Goal: Transaction & Acquisition: Download file/media

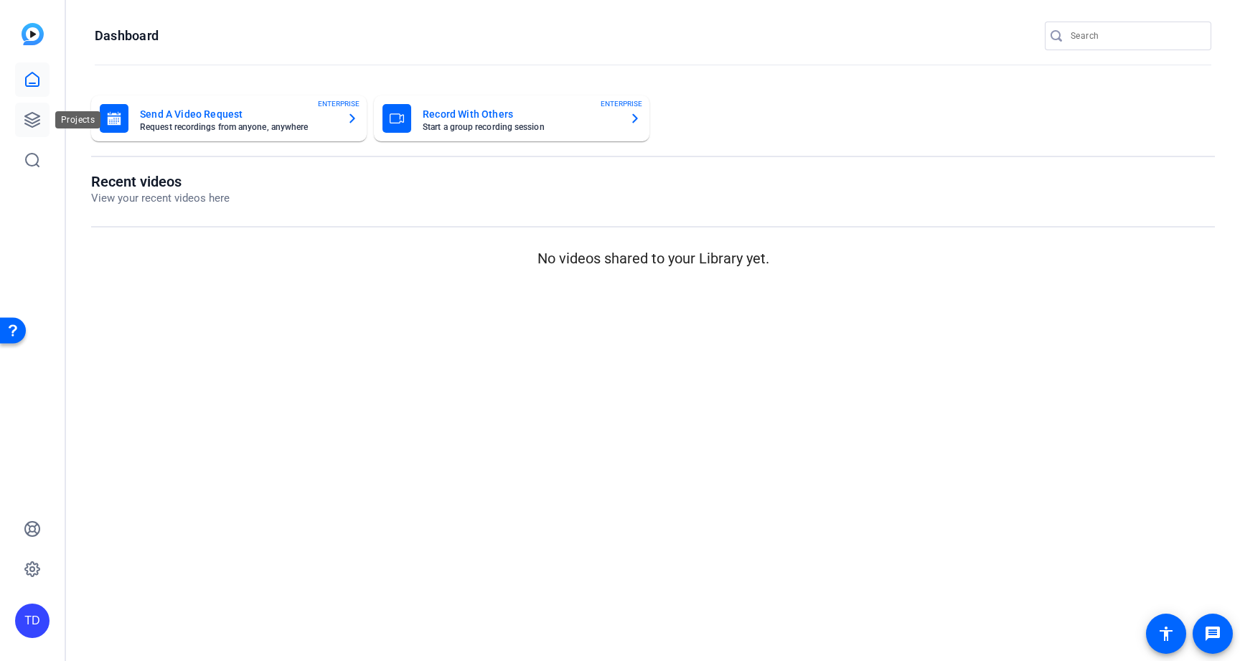
click at [19, 121] on link at bounding box center [32, 120] width 34 height 34
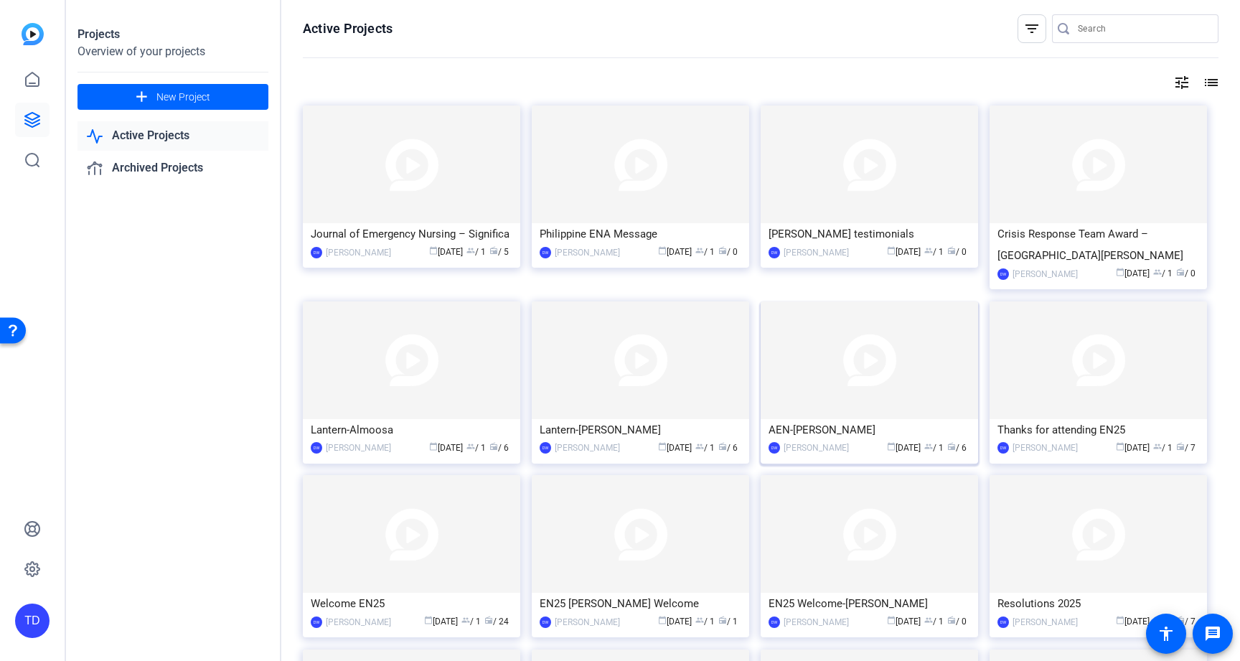
click at [854, 365] on img at bounding box center [869, 360] width 217 height 118
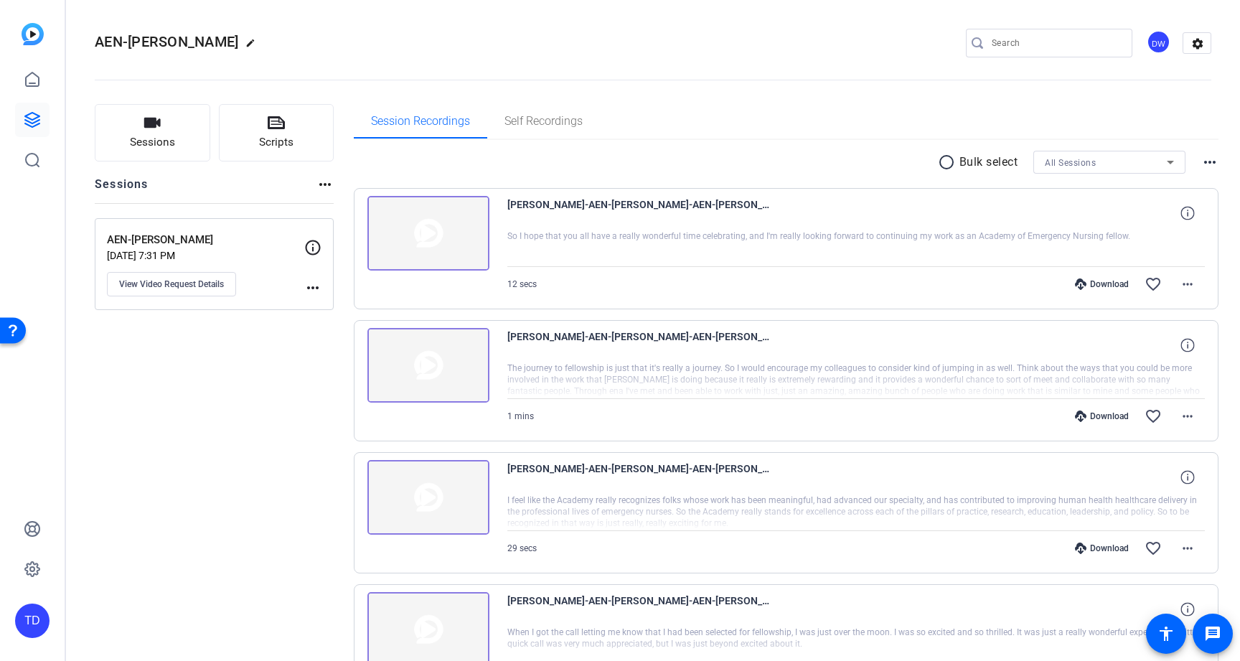
click at [941, 163] on mat-icon "radio_button_unchecked" at bounding box center [949, 162] width 22 height 17
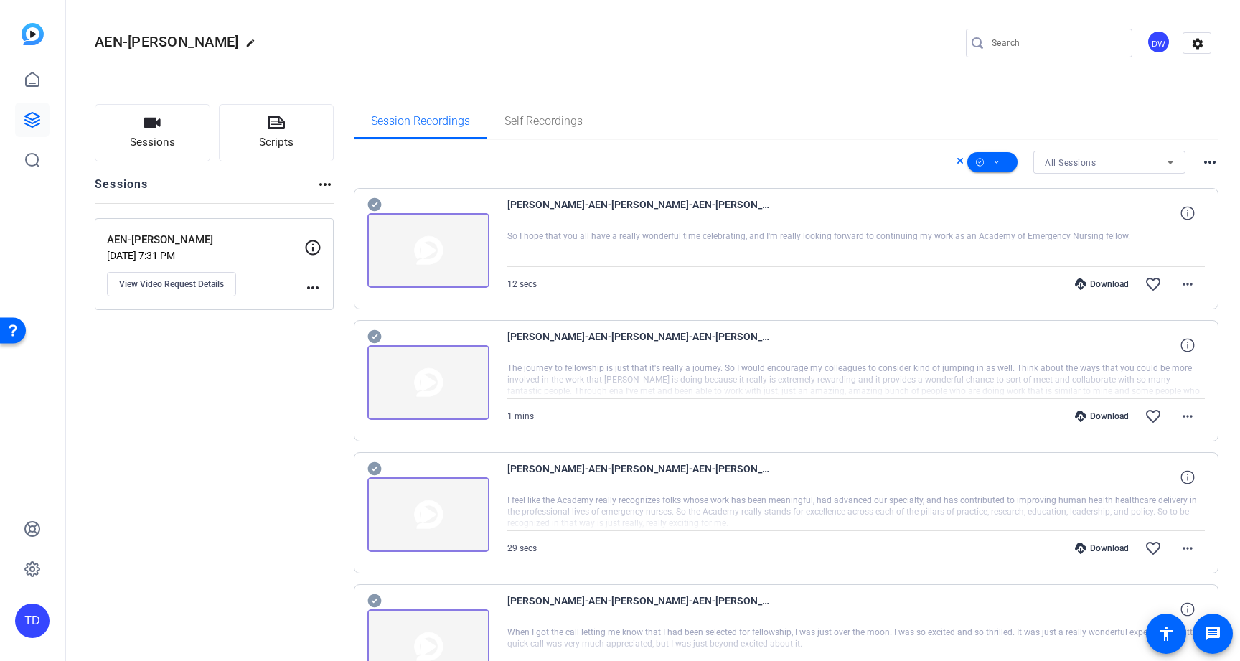
click at [371, 202] on icon at bounding box center [374, 205] width 14 height 14
click at [377, 344] on icon at bounding box center [374, 336] width 14 height 17
click at [284, 137] on span "Scripts" at bounding box center [276, 142] width 34 height 17
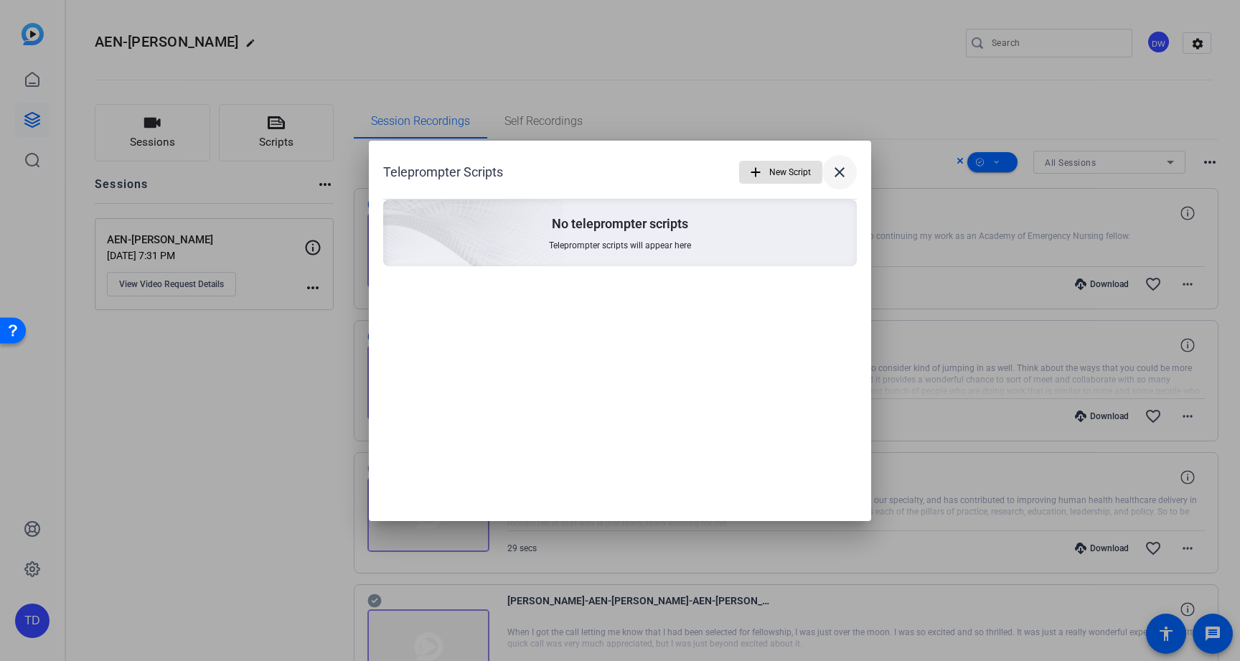
click at [842, 176] on mat-icon "close" at bounding box center [839, 172] width 17 height 17
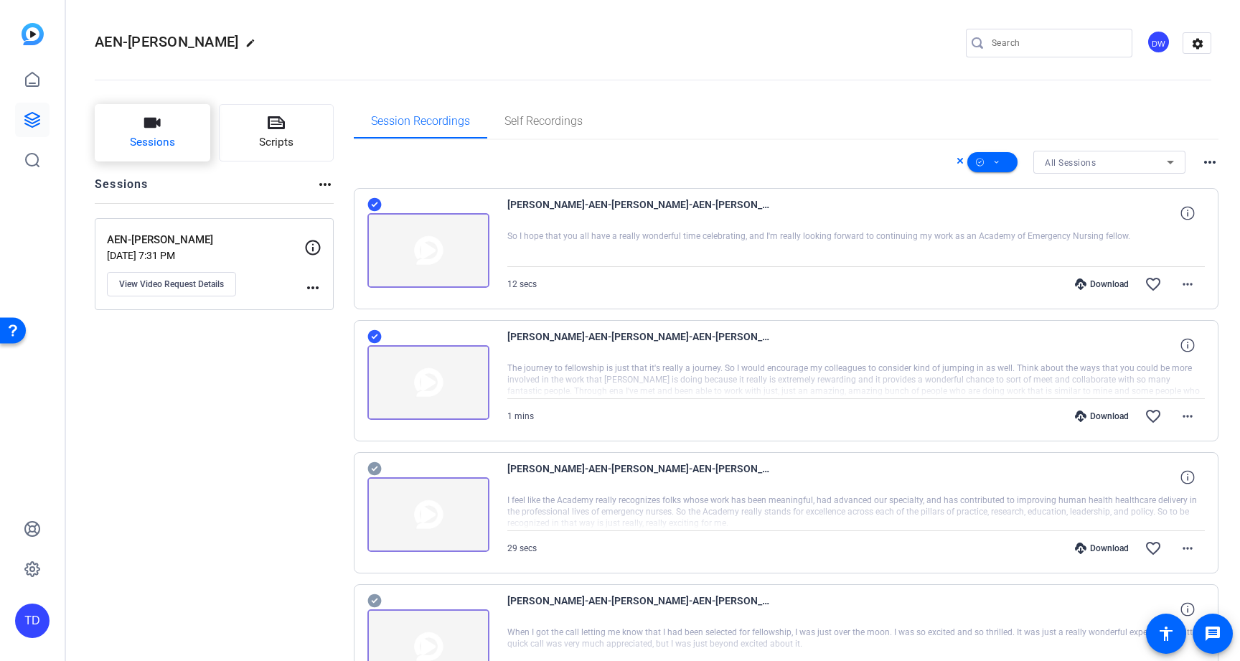
click at [202, 139] on button "Sessions" at bounding box center [153, 132] width 116 height 57
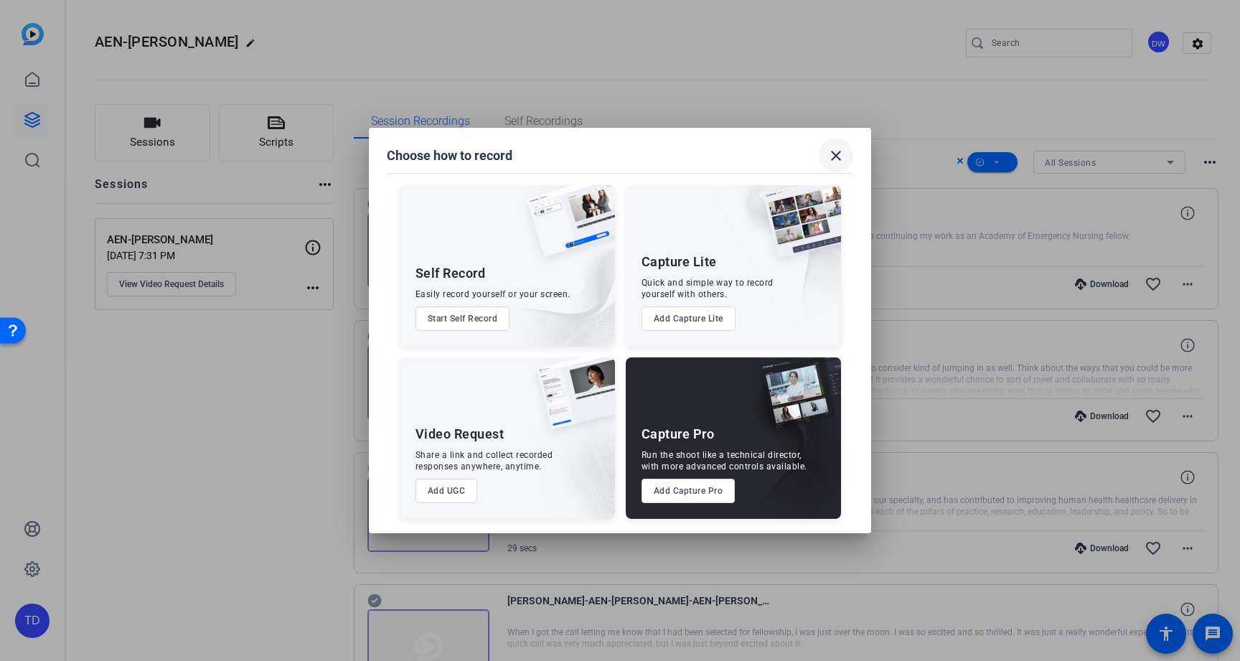
click at [840, 151] on mat-icon "close" at bounding box center [836, 155] width 17 height 17
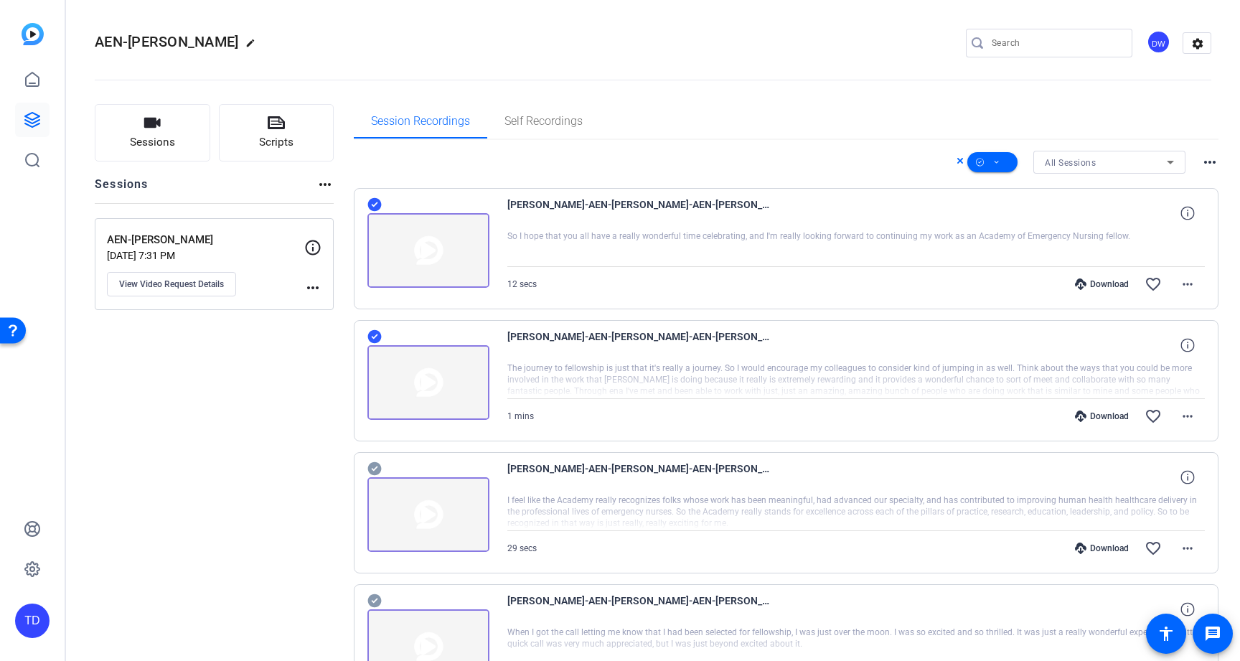
click at [390, 490] on img at bounding box center [428, 514] width 122 height 75
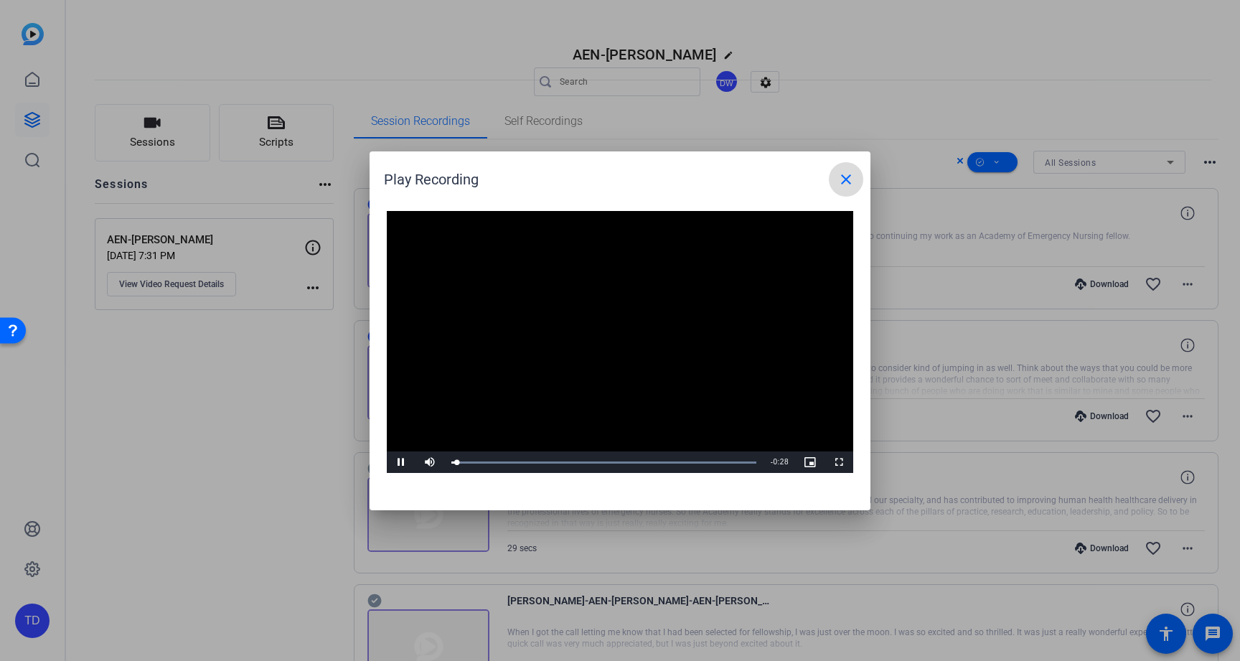
click at [851, 179] on mat-icon "close" at bounding box center [846, 179] width 17 height 17
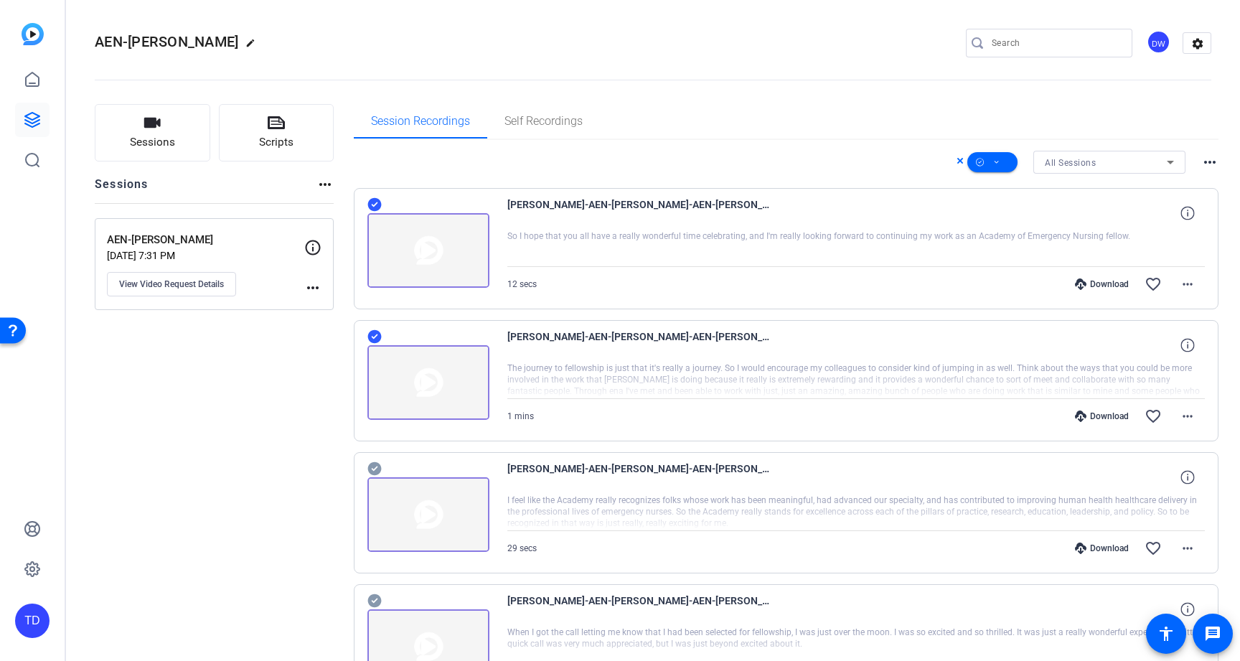
click at [380, 464] on icon at bounding box center [374, 468] width 14 height 17
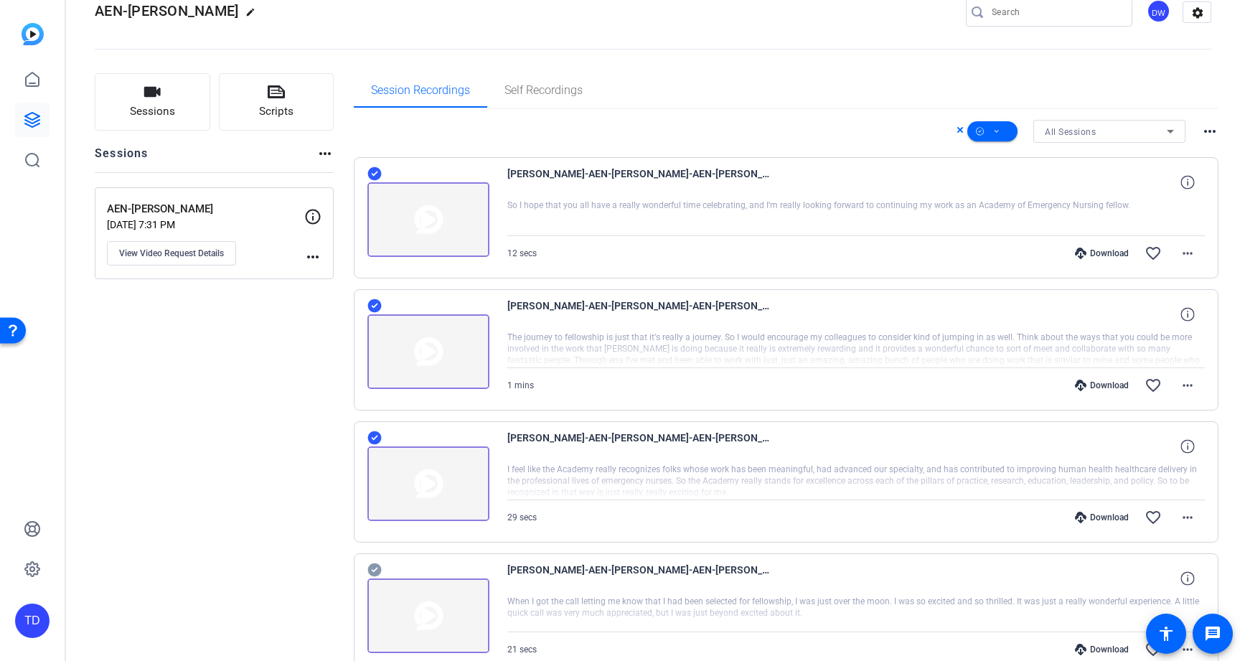
scroll to position [171, 0]
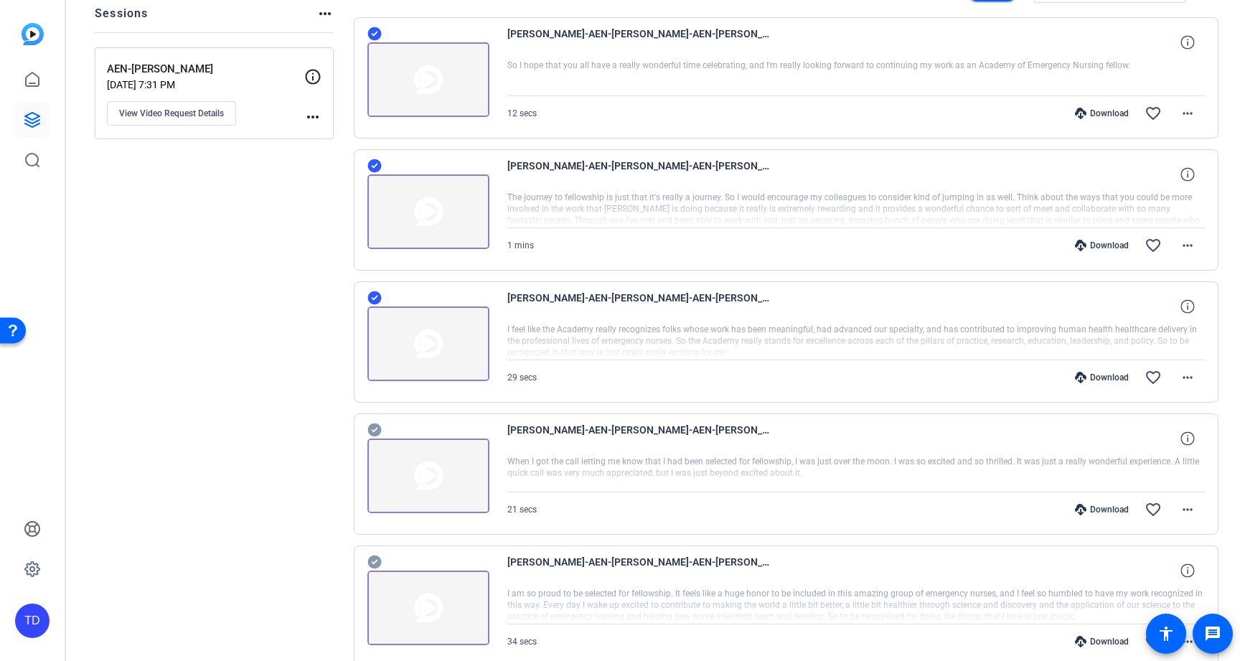
click at [375, 41] on icon at bounding box center [374, 34] width 14 height 14
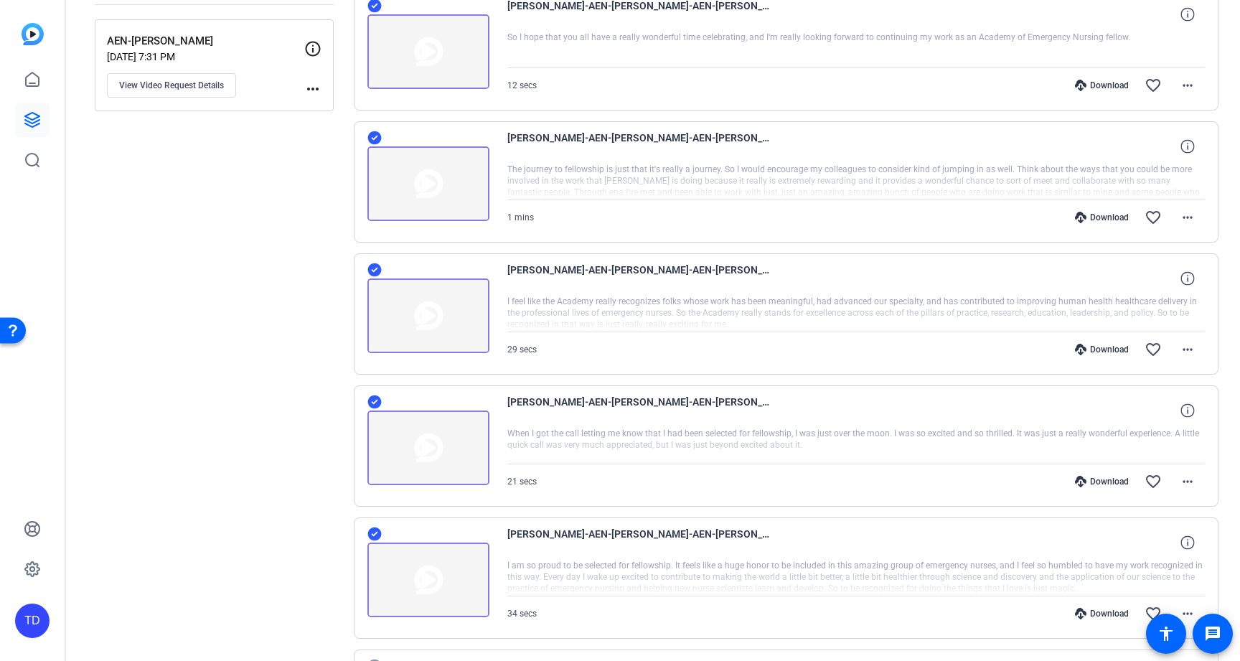
scroll to position [373, 0]
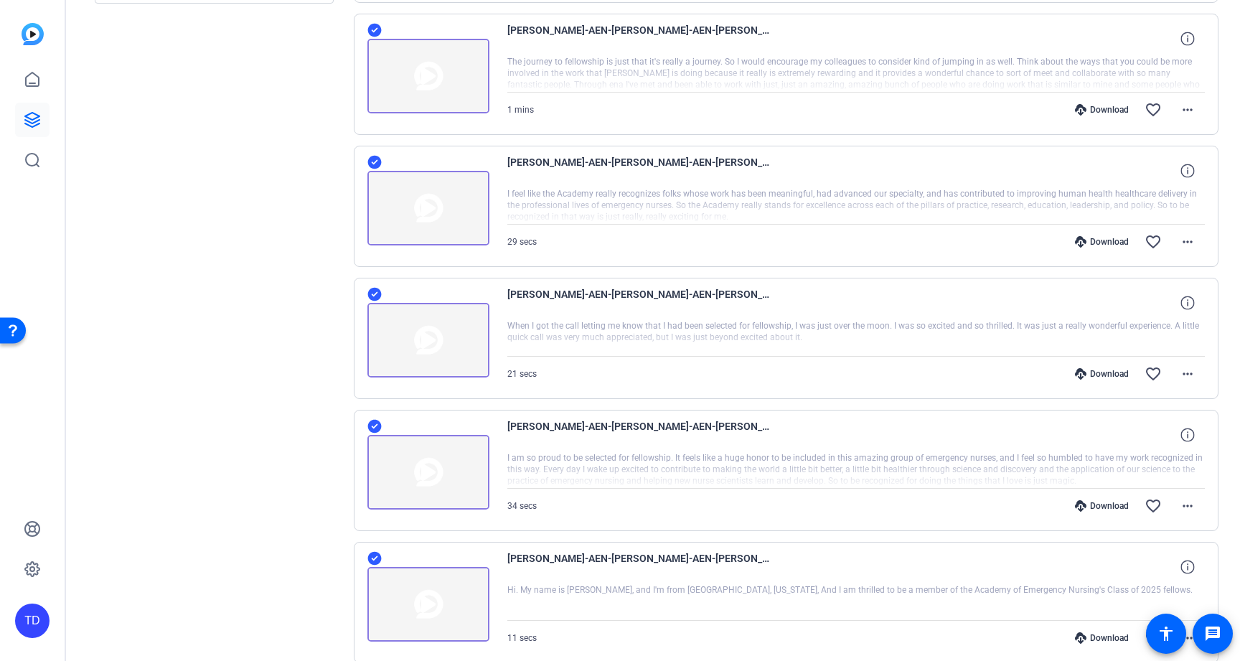
scroll to position [11, 0]
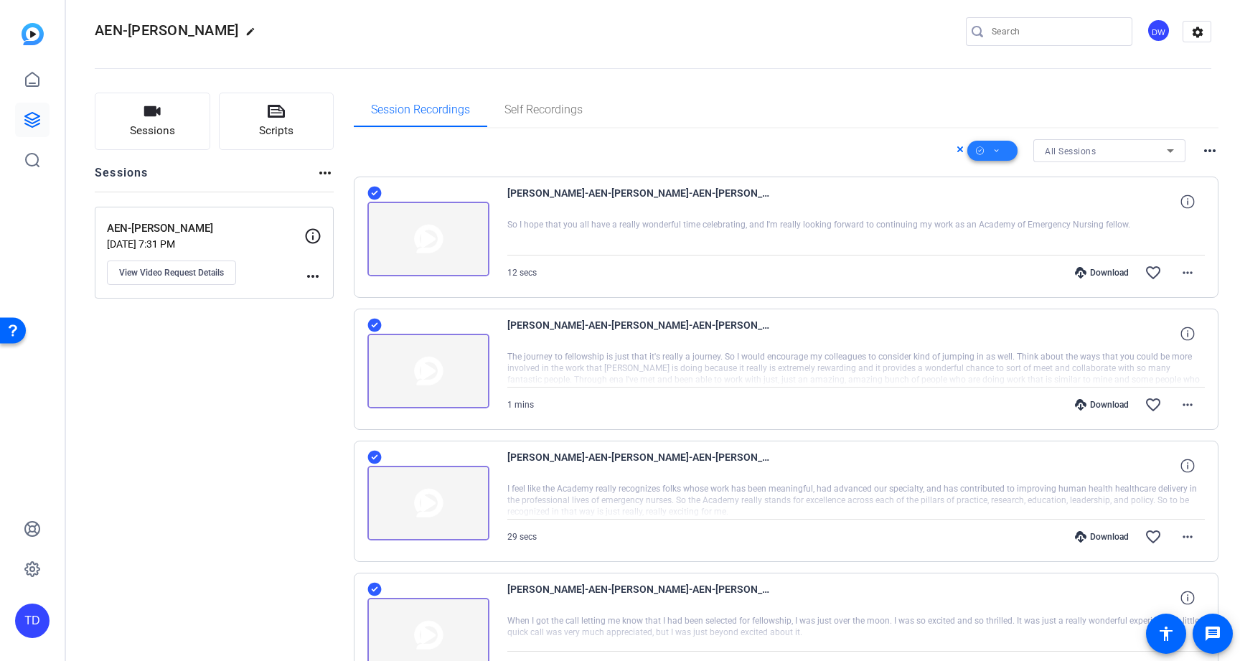
click at [993, 158] on span at bounding box center [993, 151] width 50 height 34
click at [1041, 223] on span "Download MP4" at bounding box center [1009, 227] width 76 height 17
click at [587, 39] on div "AEN-[PERSON_NAME] edit DW settings" at bounding box center [653, 32] width 1117 height 22
click at [1153, 37] on div "DW" at bounding box center [1159, 31] width 24 height 24
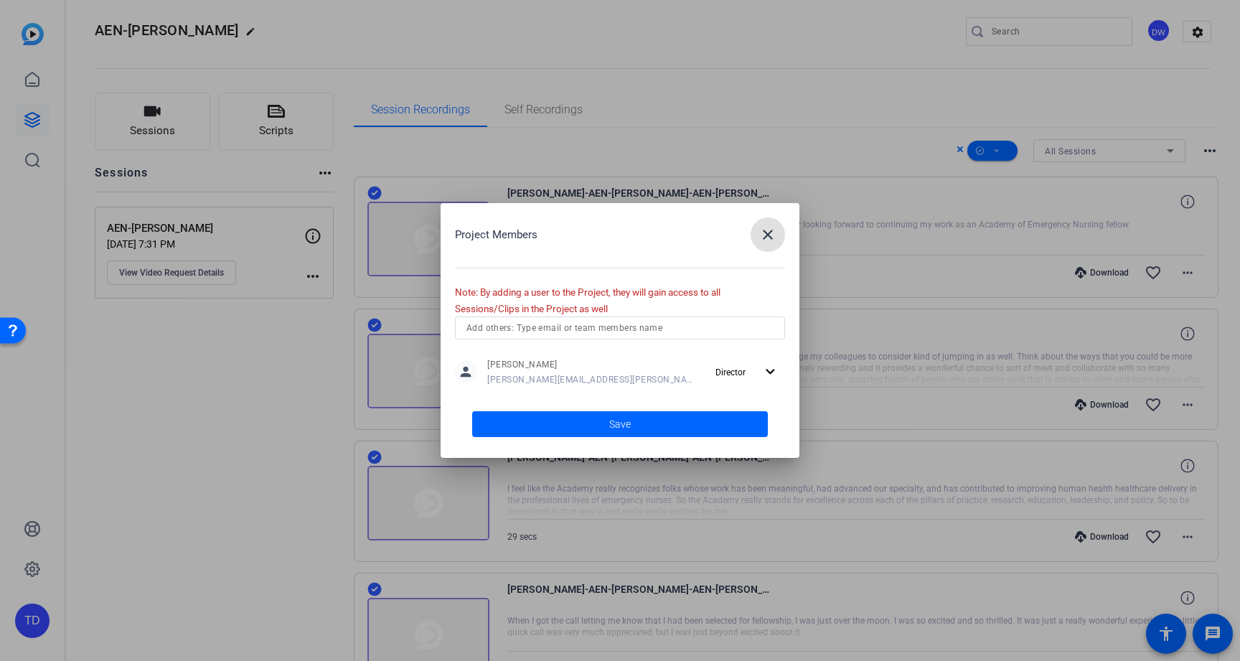
click at [766, 233] on mat-icon "close" at bounding box center [767, 234] width 17 height 17
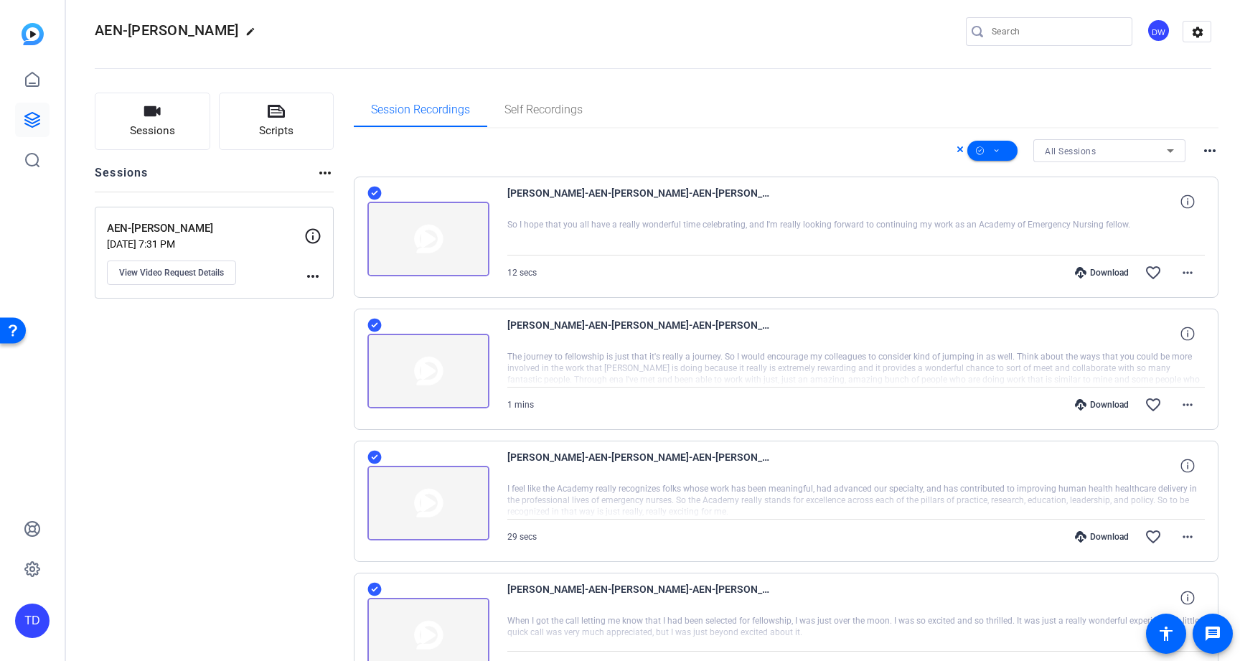
click at [777, 54] on openreel-divider-bar at bounding box center [653, 64] width 1117 height 44
click at [585, 47] on openreel-divider-bar at bounding box center [653, 64] width 1117 height 44
click at [24, 106] on link at bounding box center [32, 120] width 34 height 34
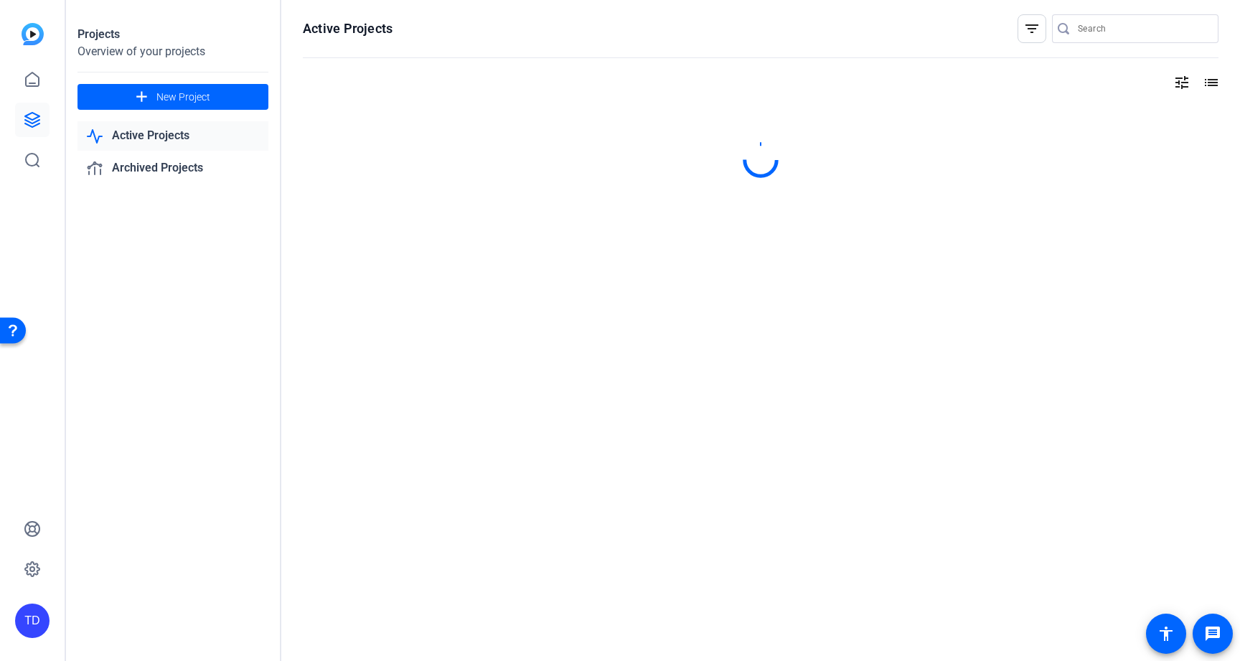
scroll to position [0, 0]
